Goal: Book appointment/travel/reservation

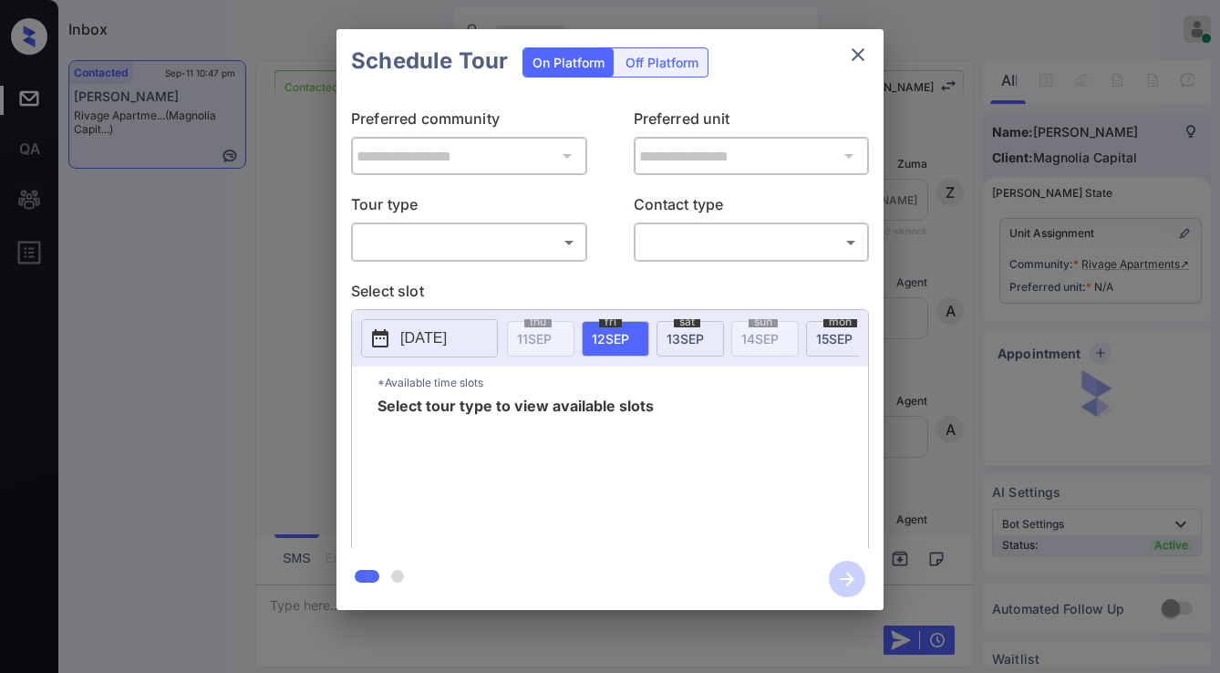
click at [485, 243] on body "Inbox Jezcil Usanastre Online Set yourself offline Set yourself on break Profil…" at bounding box center [610, 336] width 1220 height 673
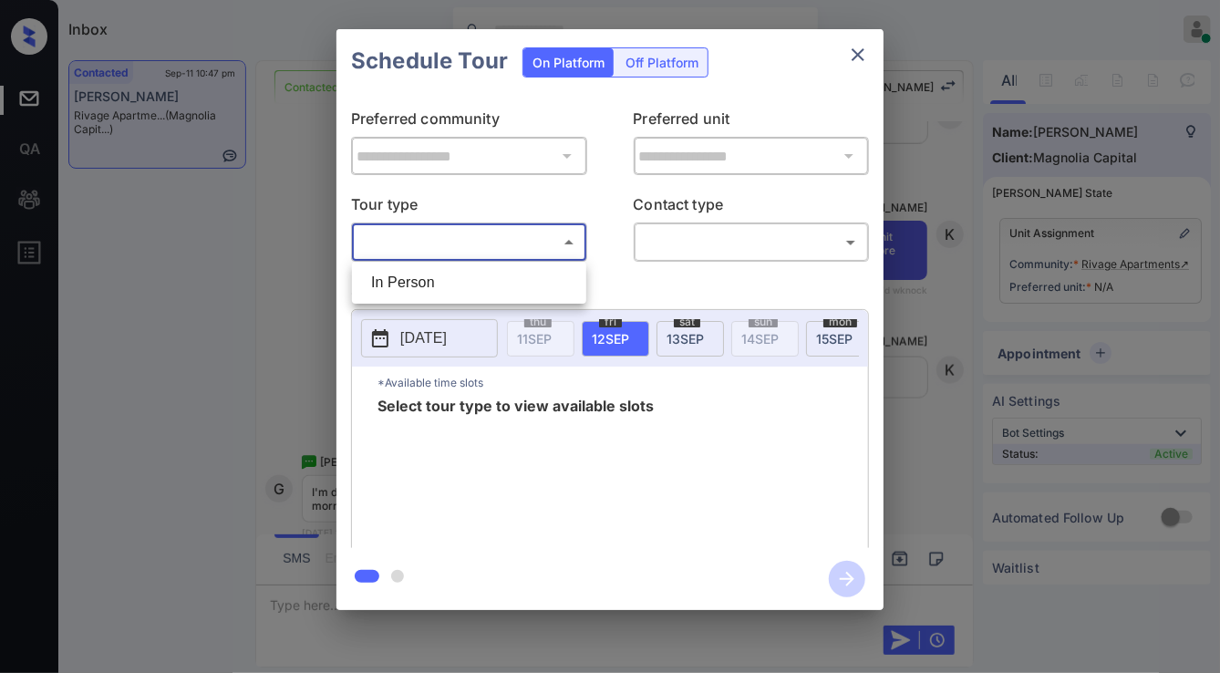
click at [485, 283] on li "In Person" at bounding box center [468, 282] width 225 height 33
type input "********"
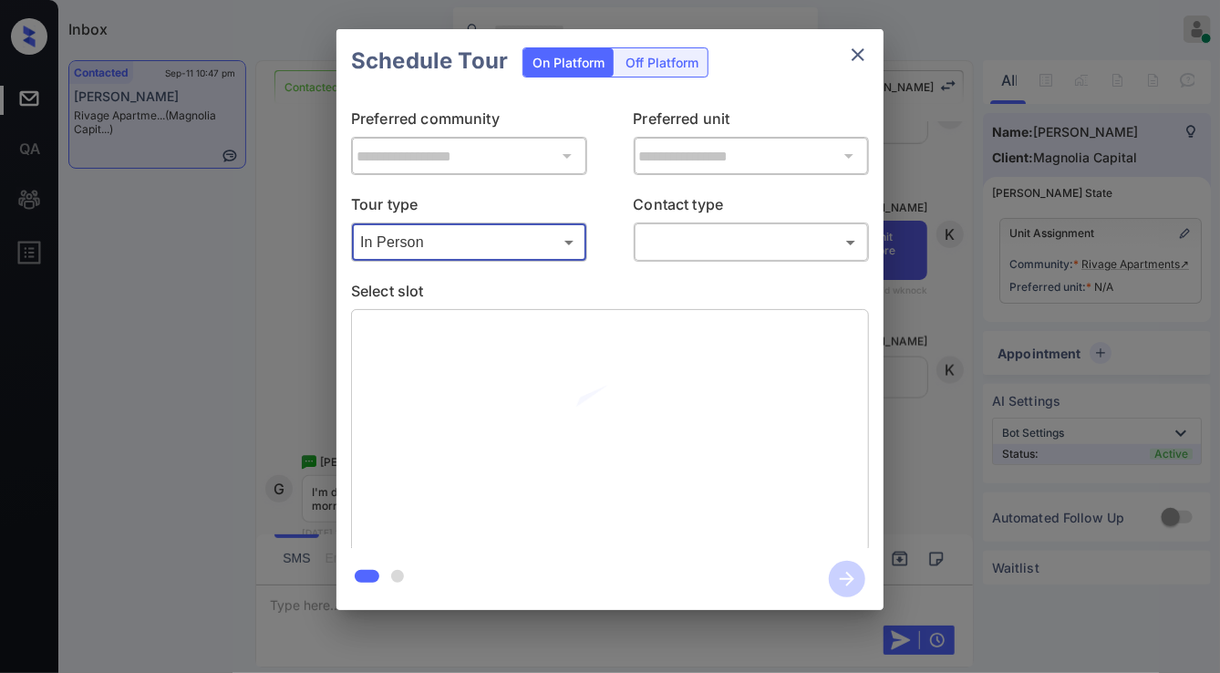
click at [728, 243] on body "Inbox Jezcil Usanastre Online Set yourself offline Set yourself on break Profil…" at bounding box center [610, 336] width 1220 height 673
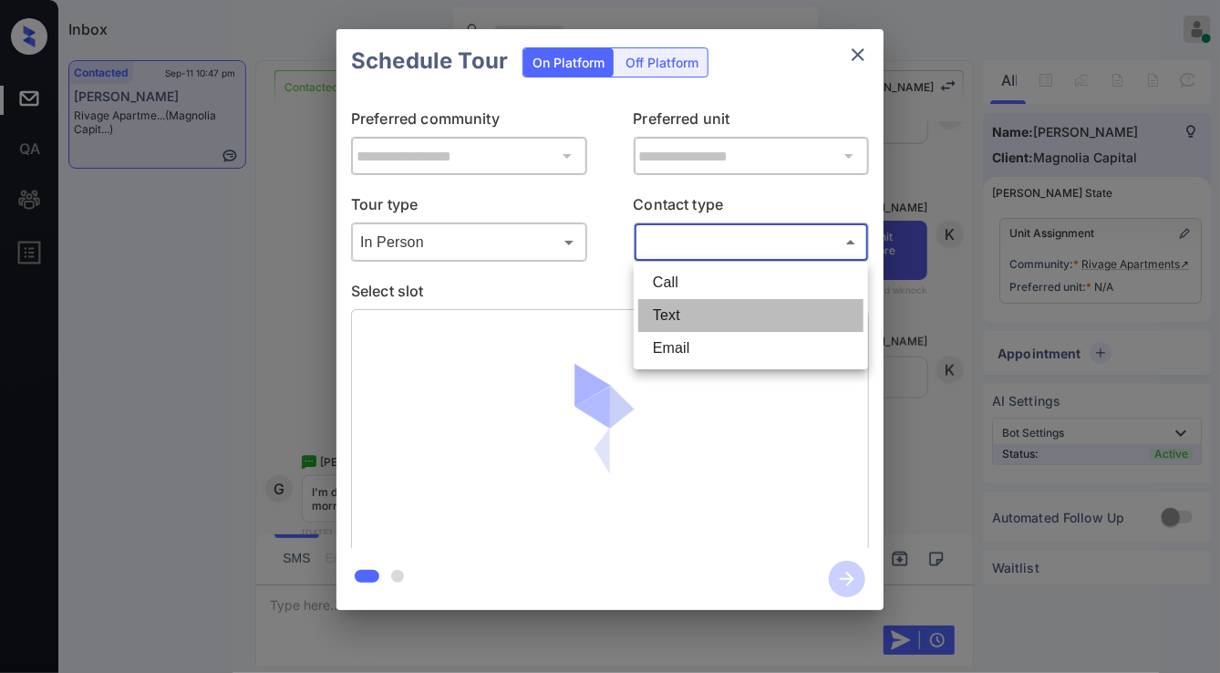
click at [711, 324] on li "Text" at bounding box center [750, 315] width 225 height 33
type input "****"
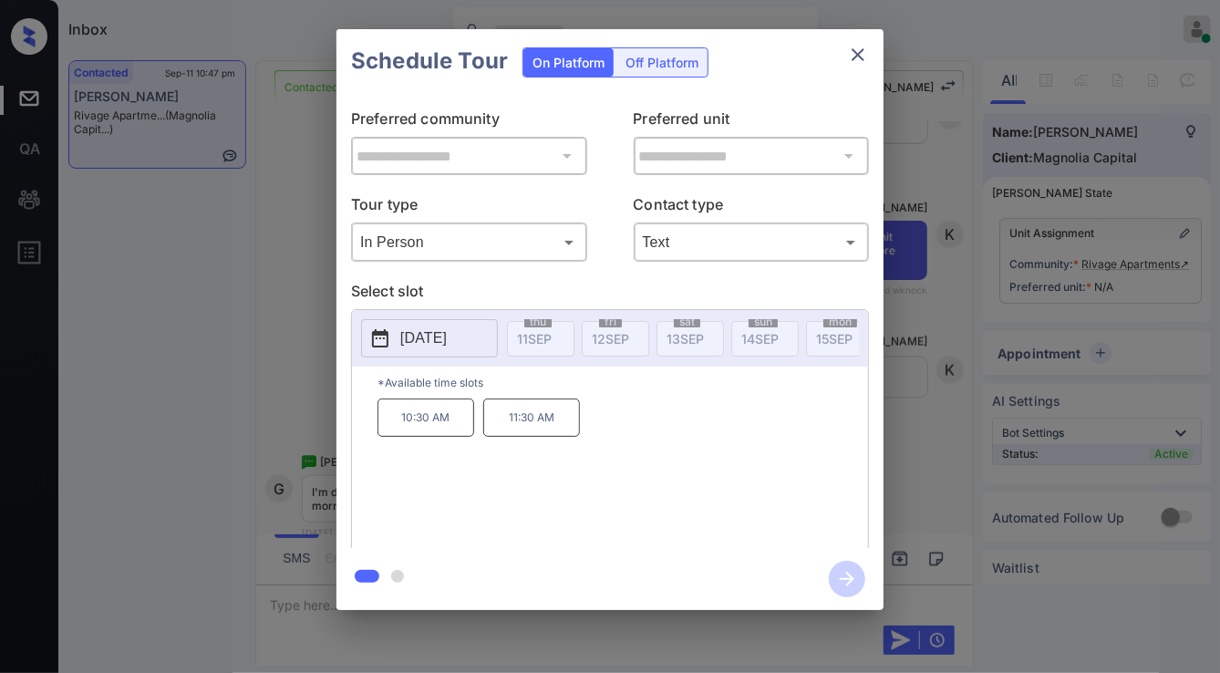
click at [459, 321] on button "[DATE]" at bounding box center [429, 338] width 137 height 38
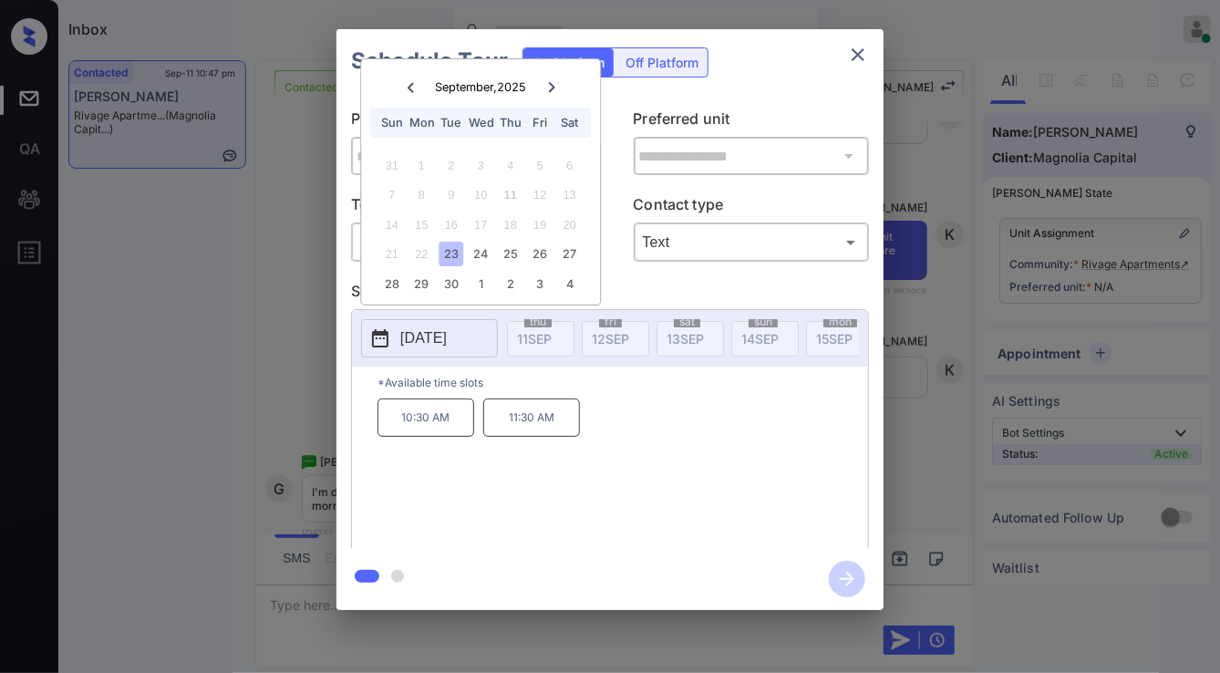
click at [190, 318] on div "**********" at bounding box center [610, 319] width 1220 height 639
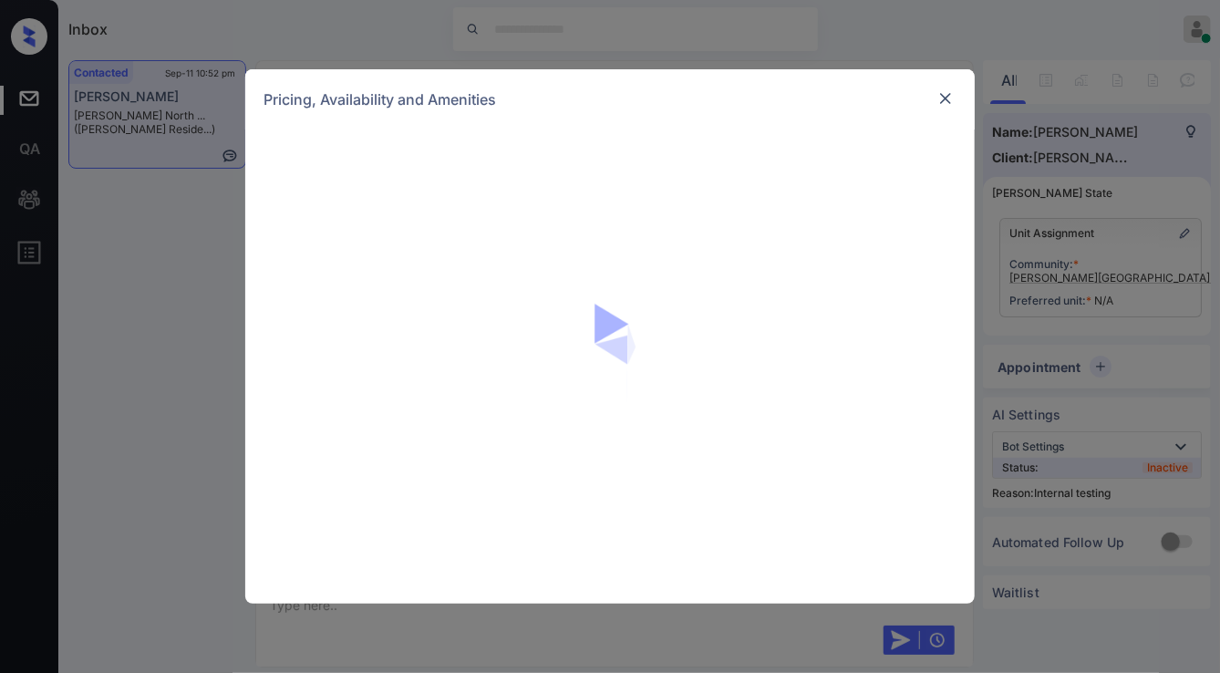
scroll to position [2013, 0]
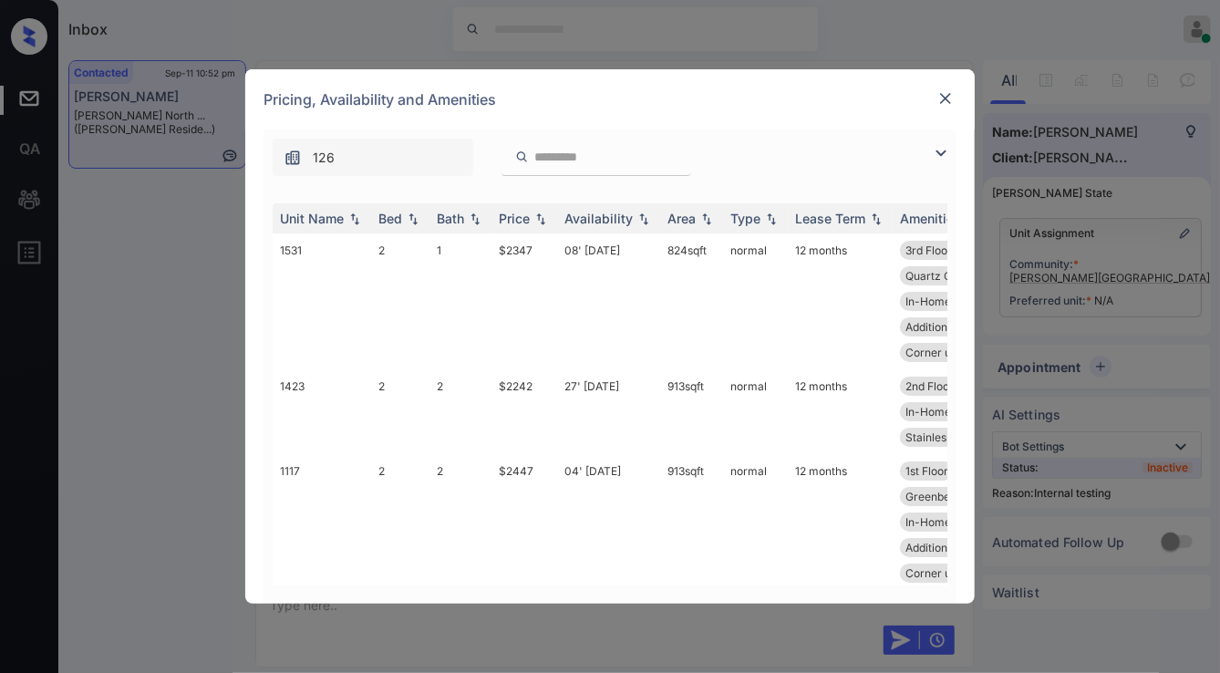
click at [945, 153] on img at bounding box center [941, 153] width 22 height 22
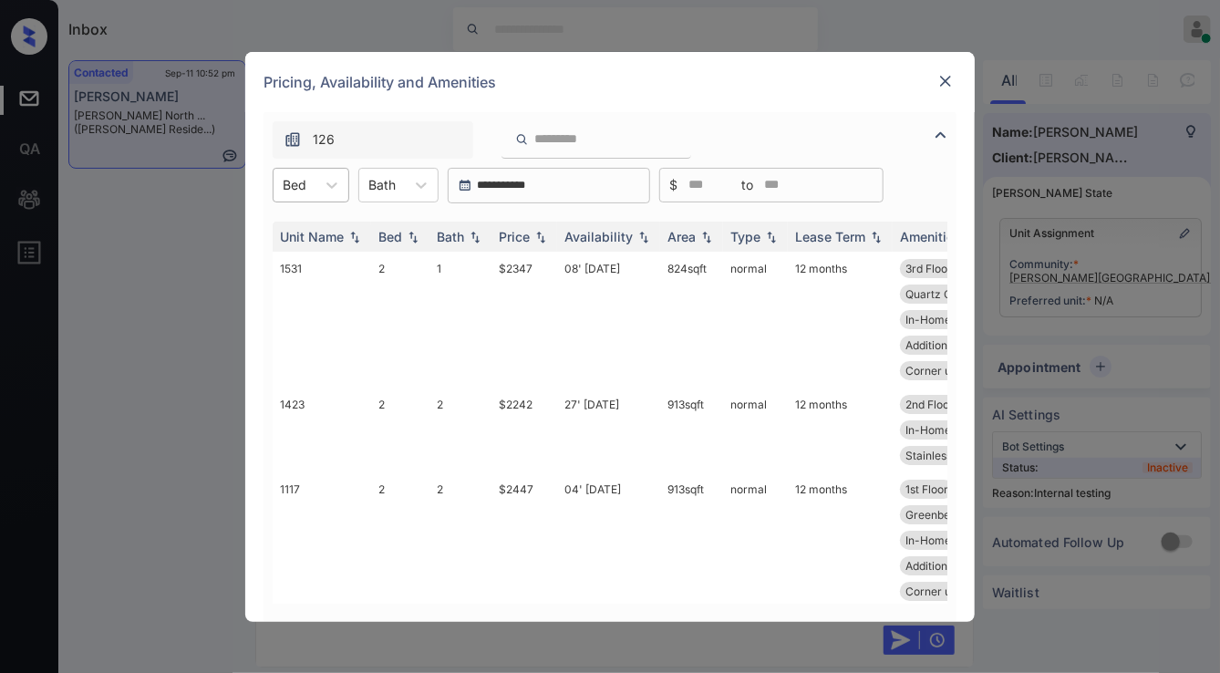
click at [305, 184] on div at bounding box center [295, 184] width 24 height 19
click at [318, 233] on div "1" at bounding box center [311, 229] width 77 height 33
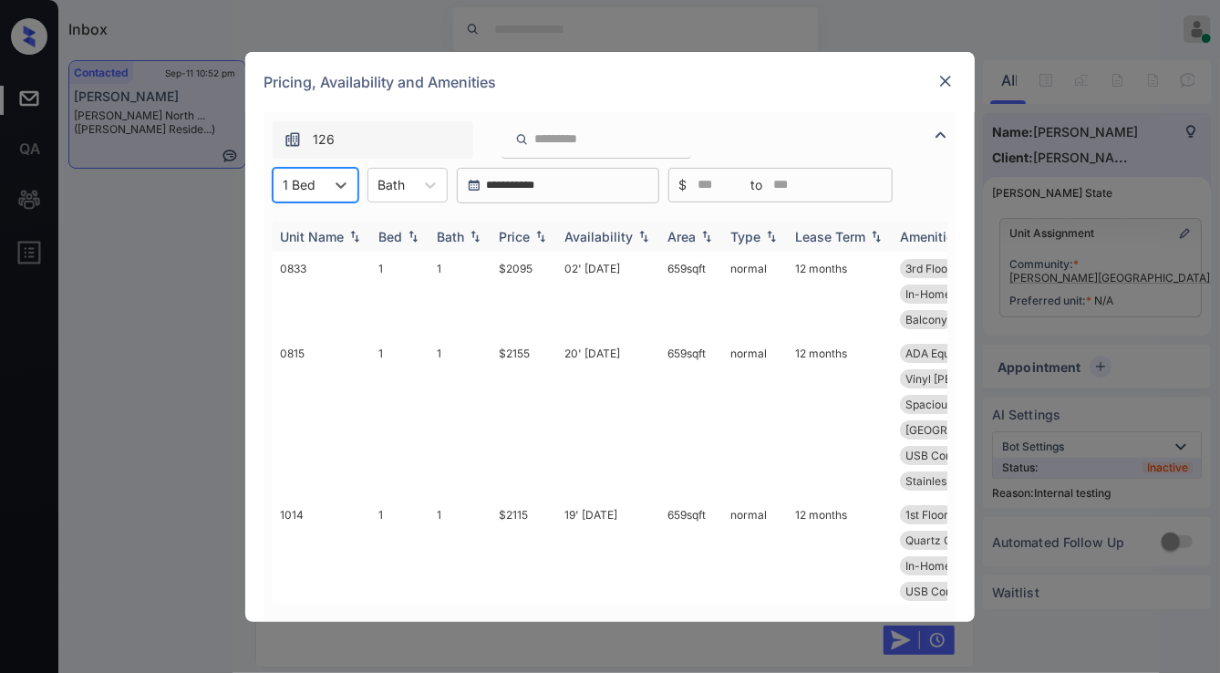
click at [543, 238] on img at bounding box center [540, 236] width 18 height 13
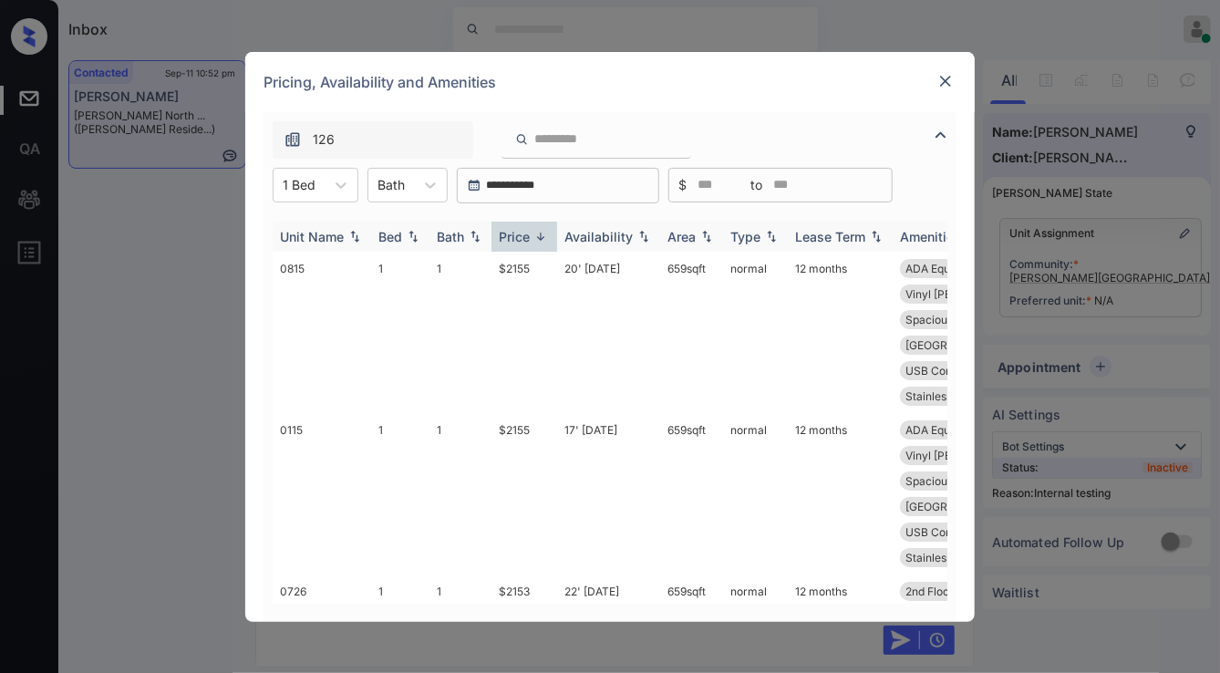
click at [543, 238] on img at bounding box center [540, 237] width 18 height 14
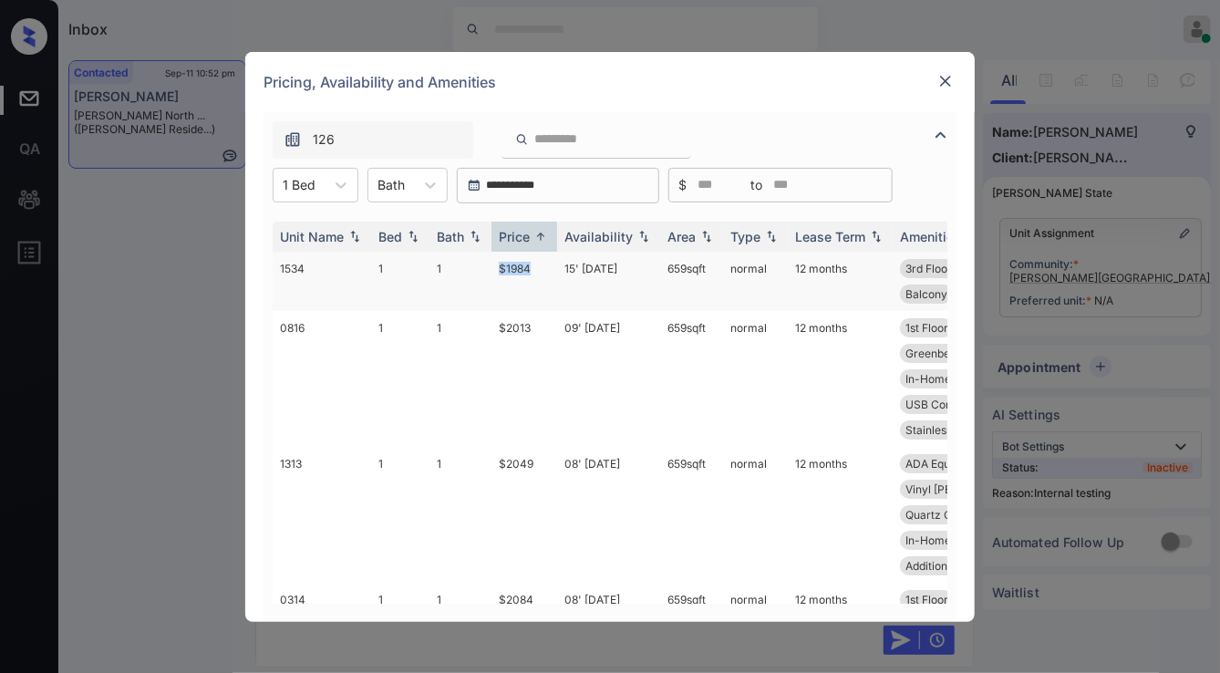
drag, startPoint x: 496, startPoint y: 261, endPoint x: 538, endPoint y: 256, distance: 42.2
click at [538, 256] on tr "1534 1 1 $1984 15' Oct 25 659 sqft normal 12 months 3rd Floor Spacious Closet I…" at bounding box center [749, 281] width 953 height 59
click at [546, 326] on td "$2013" at bounding box center [524, 379] width 66 height 136
click at [546, 327] on td "$2013" at bounding box center [524, 379] width 66 height 136
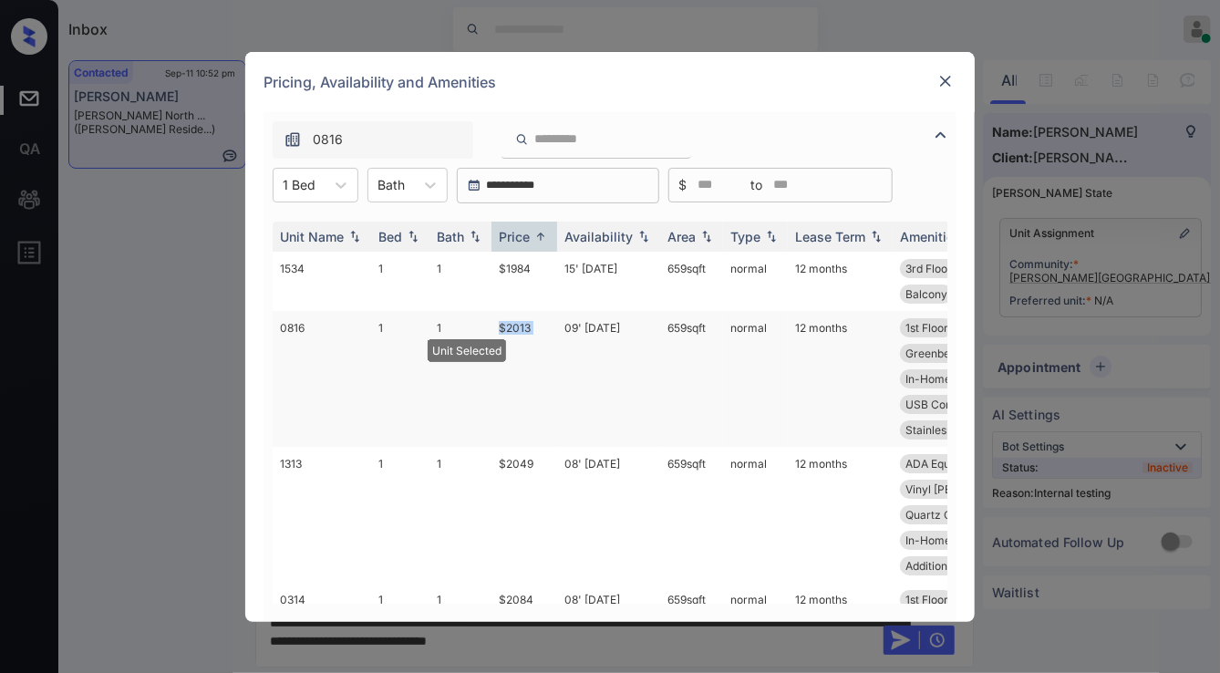
click at [546, 327] on td "$2013" at bounding box center [524, 379] width 66 height 136
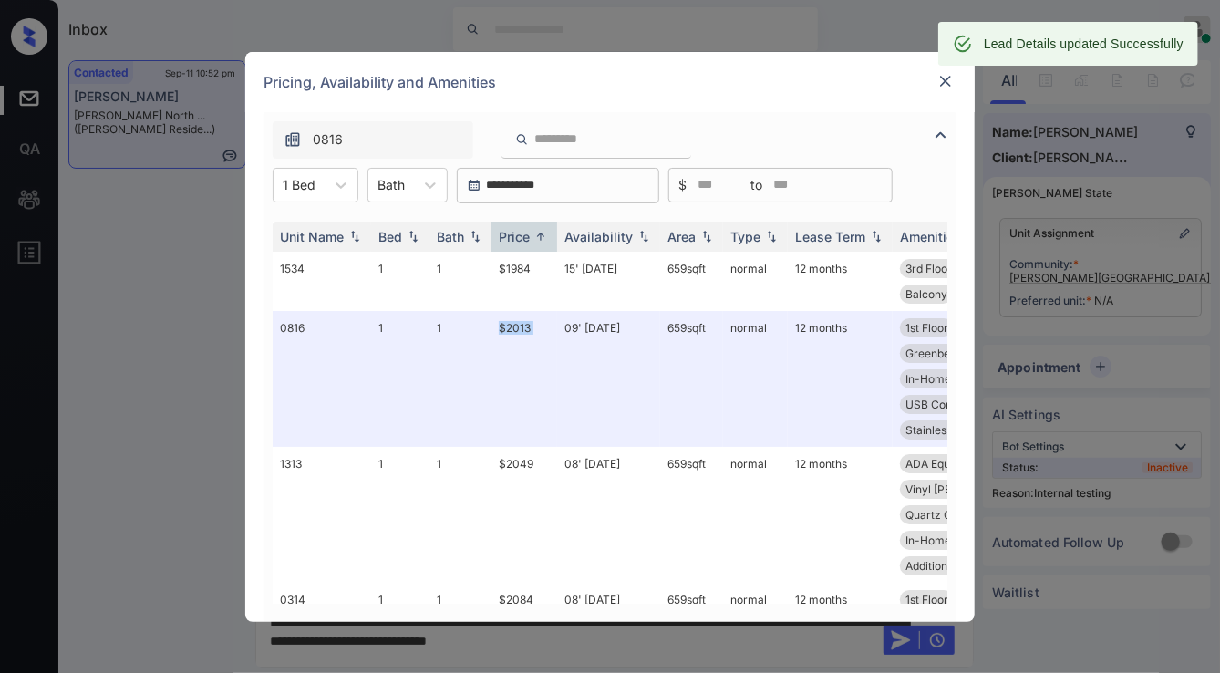
click at [942, 83] on img at bounding box center [945, 81] width 18 height 18
